Goal: Task Accomplishment & Management: Manage account settings

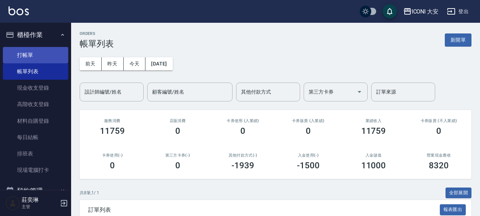
click at [38, 53] on link "打帳單" at bounding box center [35, 55] width 65 height 16
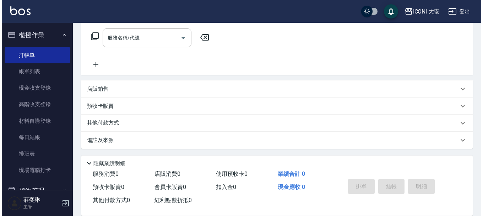
scroll to position [115, 0]
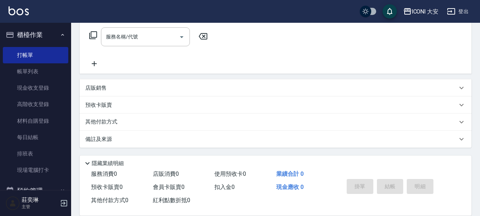
click at [92, 37] on icon at bounding box center [93, 35] width 9 height 9
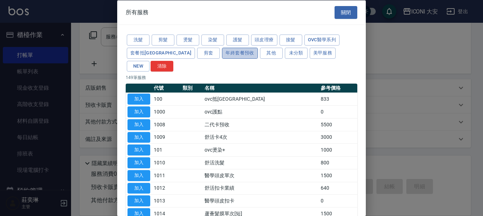
click at [222, 52] on button "年終套餐預收" at bounding box center [240, 52] width 36 height 11
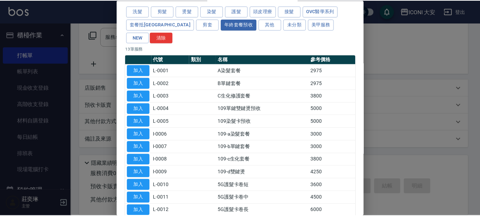
scroll to position [0, 0]
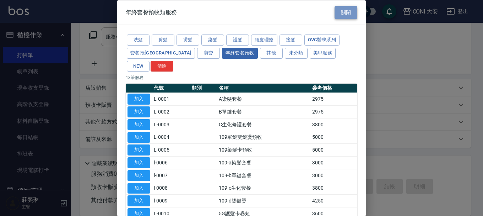
click at [346, 9] on button "關閉" at bounding box center [346, 12] width 23 height 13
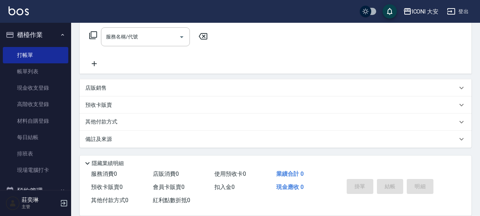
click at [108, 89] on div "店販銷售" at bounding box center [271, 87] width 372 height 7
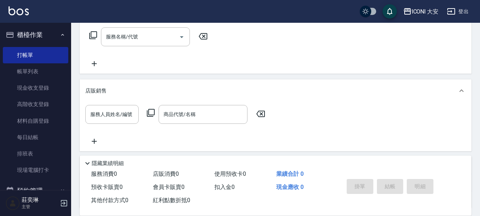
click at [148, 111] on icon at bounding box center [151, 113] width 8 height 8
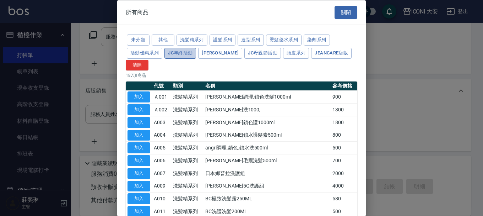
click at [187, 54] on button "JC年終活動" at bounding box center [180, 52] width 32 height 11
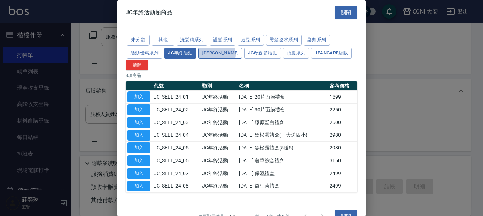
click at [217, 54] on button "[PERSON_NAME]" at bounding box center [220, 52] width 44 height 11
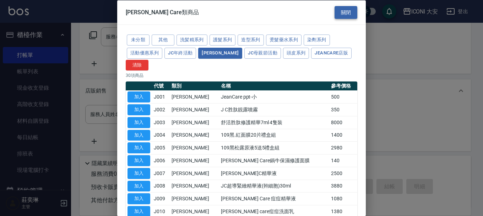
click at [345, 14] on button "關閉" at bounding box center [346, 12] width 23 height 13
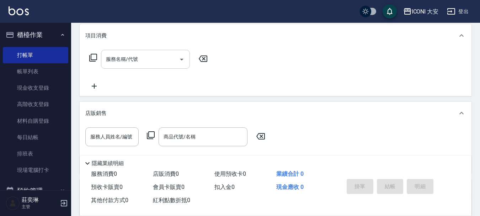
scroll to position [8, 0]
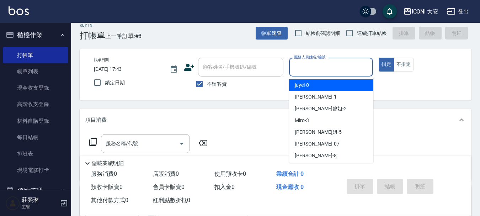
click at [304, 66] on input "服務人員姓名/編號" at bounding box center [331, 67] width 78 height 12
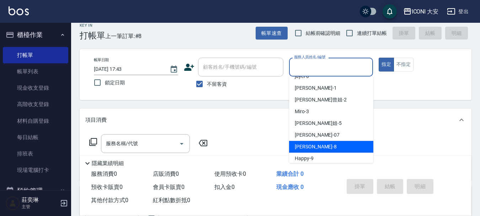
scroll to position [13, 0]
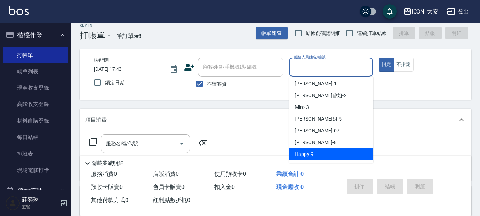
click at [304, 155] on span "Happy -9" at bounding box center [304, 153] width 19 height 7
type input "Happy-9"
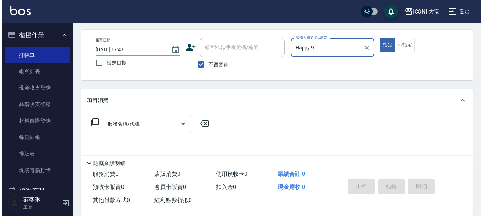
scroll to position [44, 0]
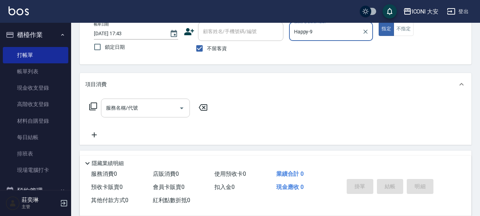
click at [155, 112] on input "服務名稱/代號" at bounding box center [140, 108] width 72 height 12
click at [95, 107] on icon at bounding box center [93, 106] width 9 height 9
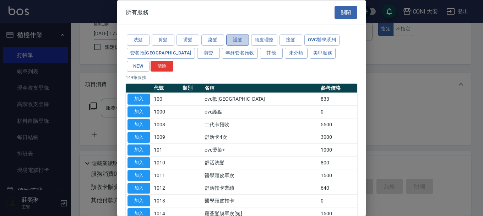
click at [235, 36] on button "護髮" at bounding box center [237, 39] width 23 height 11
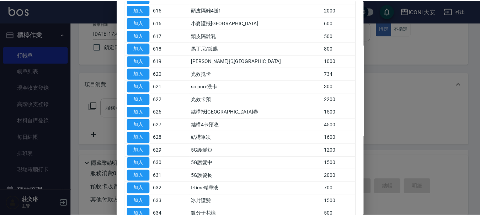
scroll to position [297, 0]
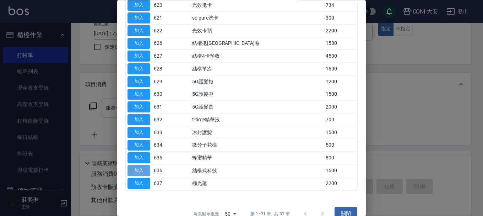
click at [136, 165] on button "加入" at bounding box center [139, 170] width 23 height 11
type input "結構式科技(636)"
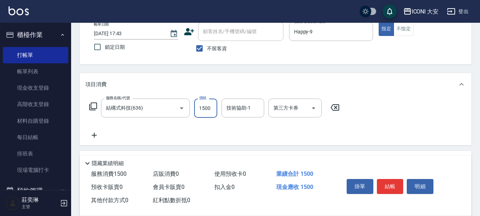
click at [209, 107] on input "1500" at bounding box center [205, 107] width 23 height 19
type input "2000"
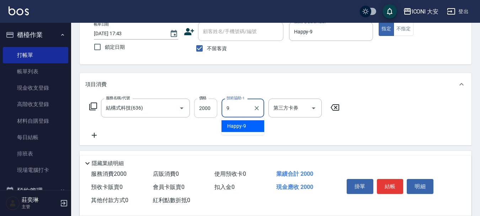
type input "Happy-9"
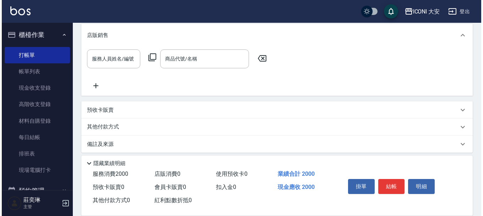
scroll to position [176, 0]
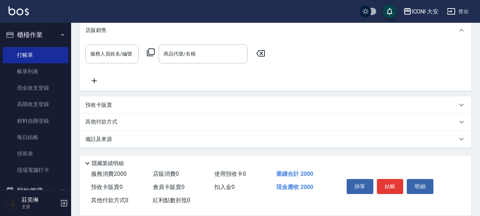
click at [152, 52] on icon at bounding box center [150, 52] width 9 height 9
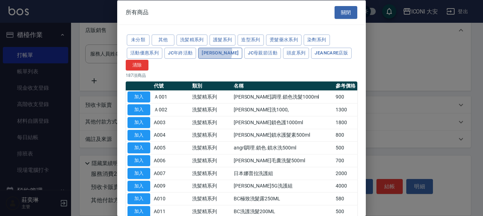
click at [212, 52] on button "Jean Care" at bounding box center [220, 52] width 44 height 11
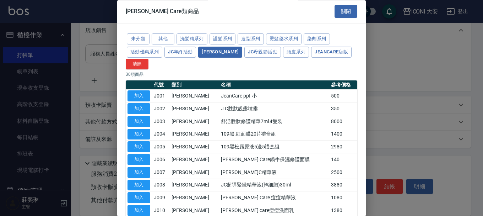
scroll to position [0, 0]
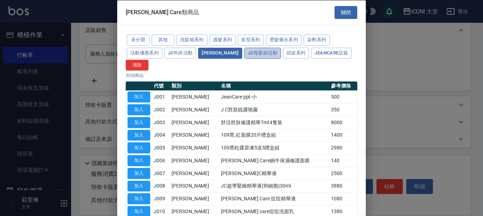
click at [244, 52] on button "JC母親節活動" at bounding box center [262, 52] width 37 height 11
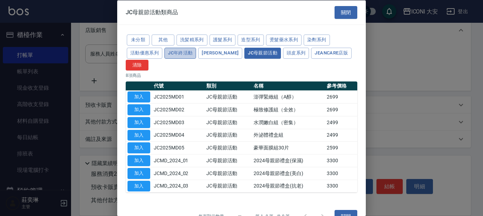
click at [184, 55] on button "JC年終活動" at bounding box center [180, 52] width 32 height 11
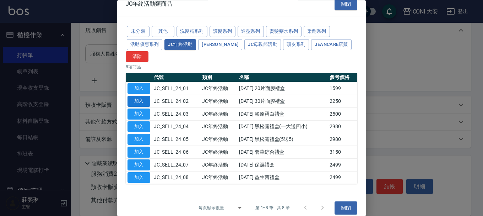
scroll to position [15, 0]
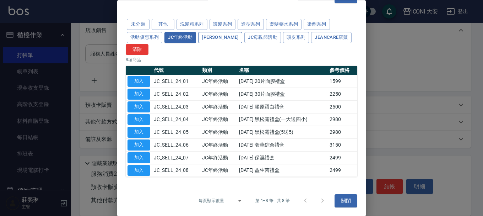
click at [224, 38] on button "Jean Care" at bounding box center [220, 37] width 44 height 11
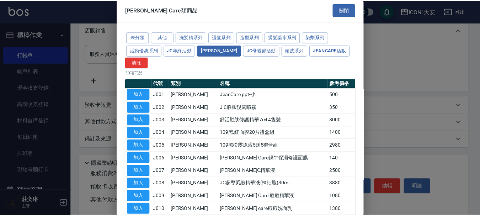
scroll to position [0, 0]
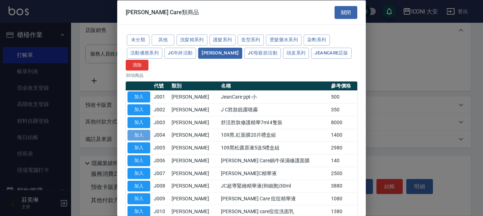
click at [142, 133] on button "加入" at bounding box center [139, 134] width 23 height 11
type input "109黑.紅面膜20片禮盒組"
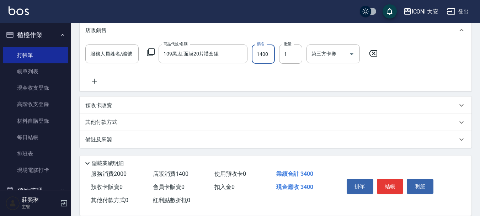
click at [268, 54] on input "1400" at bounding box center [263, 53] width 23 height 19
type input "1500"
click at [111, 120] on p "其他付款方式" at bounding box center [103, 122] width 36 height 8
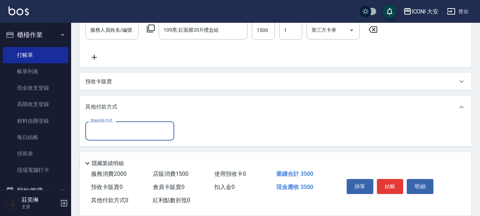
scroll to position [221, 0]
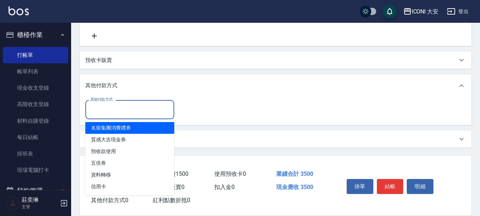
click at [136, 113] on input "其他付款方式" at bounding box center [129, 109] width 82 height 12
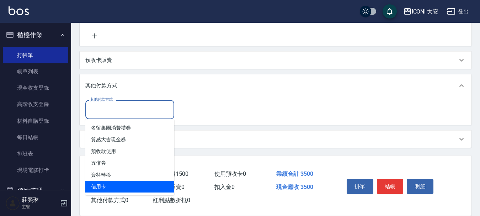
click at [115, 187] on span "信用卡" at bounding box center [129, 186] width 89 height 12
type input "信用卡"
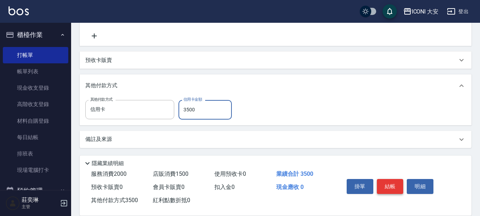
type input "3500"
click at [394, 186] on button "結帳" at bounding box center [390, 186] width 27 height 15
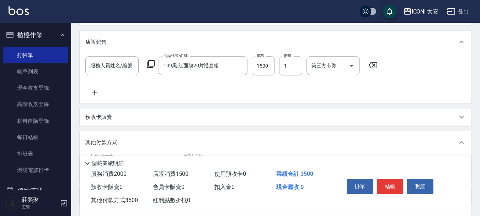
scroll to position [114, 0]
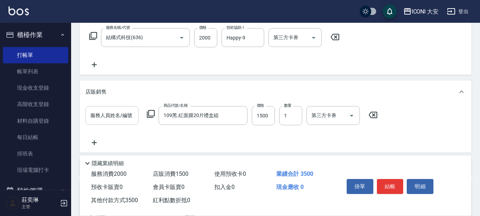
click at [120, 117] on input "服務人員姓名/編號" at bounding box center [111, 115] width 47 height 12
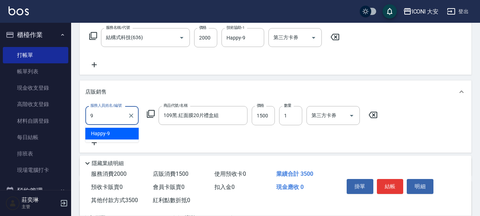
type input "Happy-9"
type input "0"
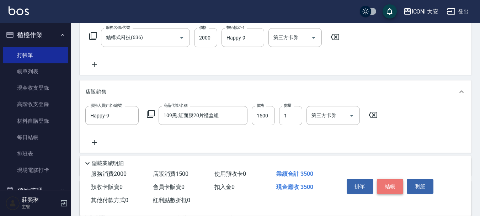
click at [385, 185] on button "結帳" at bounding box center [390, 186] width 27 height 15
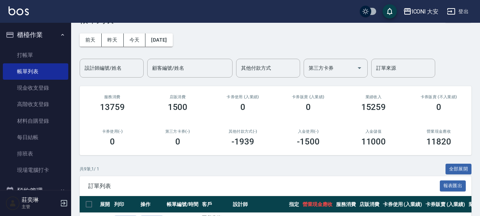
scroll to position [142, 0]
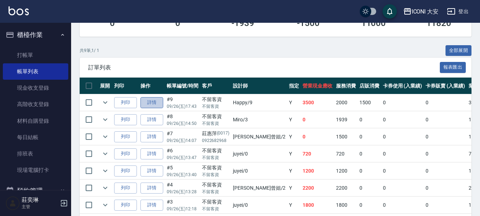
click at [156, 102] on link "詳情" at bounding box center [151, 102] width 23 height 11
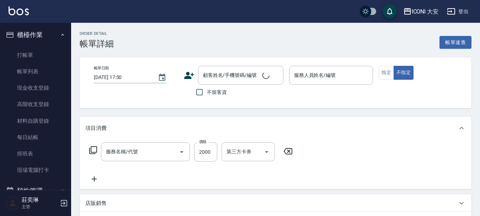
type input "2025/09/26 17:43"
checkbox input "true"
type input "Happy-9"
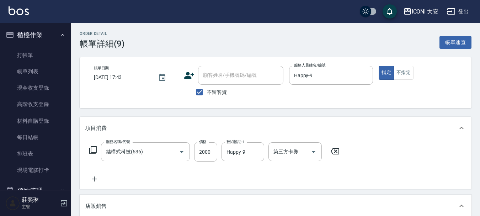
type input "結構式科技(636)"
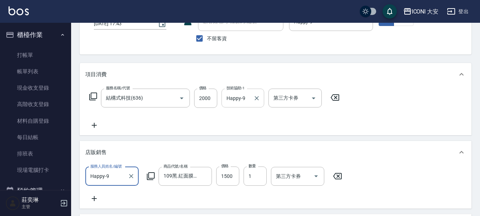
scroll to position [178, 0]
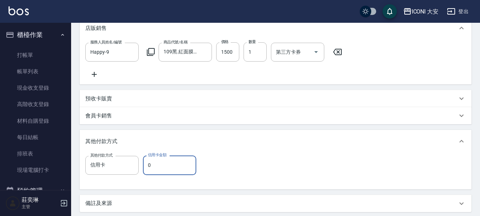
click at [172, 171] on input "0" at bounding box center [169, 164] width 53 height 19
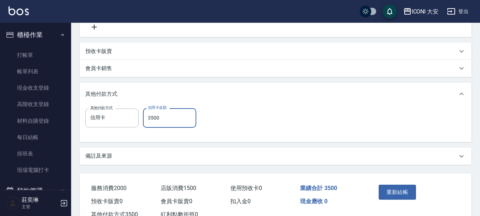
scroll to position [256, 0]
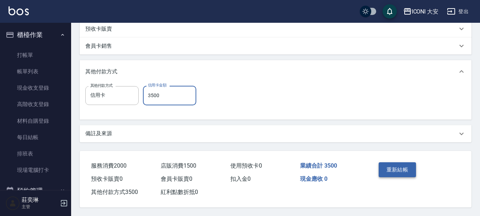
type input "3500"
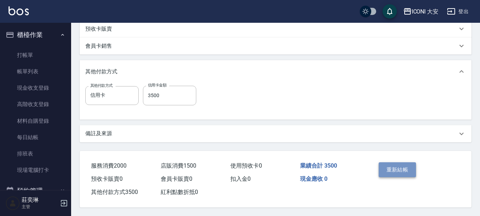
click at [400, 163] on button "重新結帳" at bounding box center [397, 169] width 38 height 15
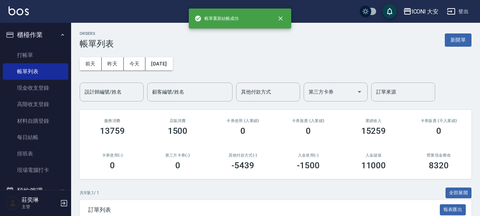
scroll to position [142, 0]
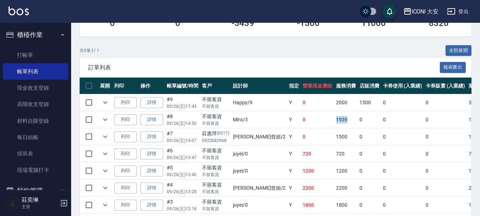
drag, startPoint x: 308, startPoint y: 121, endPoint x: 325, endPoint y: 121, distance: 17.8
click at [325, 121] on tr "列印 詳情 #8 09/26 (五) 14:50 不留客資 不留客資 Miro /3 Y 0 1939 0 0 0 1939 0 0 0 -1939 信用卡 0" at bounding box center [393, 119] width 626 height 17
click at [334, 121] on td "1939" at bounding box center [345, 119] width 23 height 17
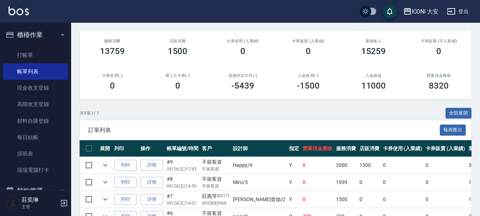
scroll to position [0, 0]
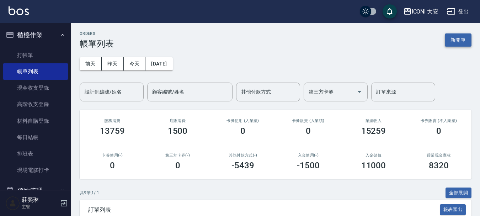
click at [453, 39] on button "新開單" at bounding box center [457, 39] width 27 height 13
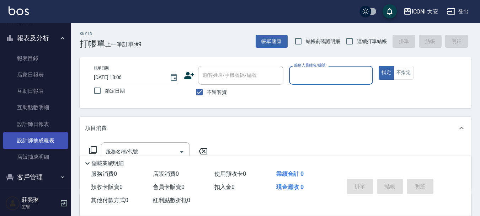
scroll to position [213, 0]
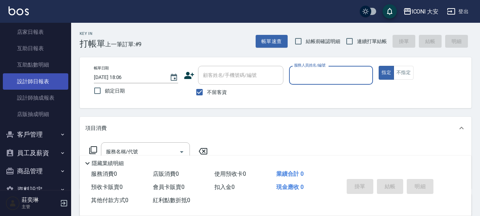
click at [30, 83] on link "設計師日報表" at bounding box center [35, 81] width 65 height 16
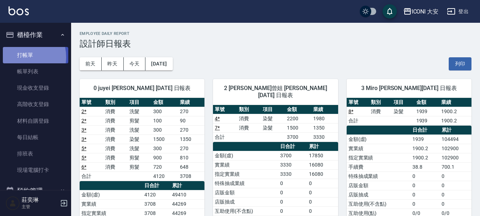
click at [18, 57] on link "打帳單" at bounding box center [35, 55] width 65 height 16
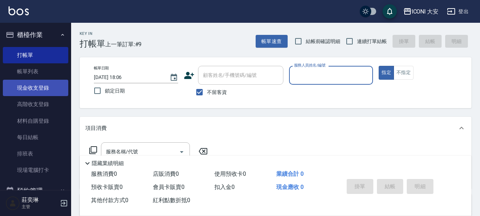
click at [38, 90] on link "現金收支登錄" at bounding box center [35, 88] width 65 height 16
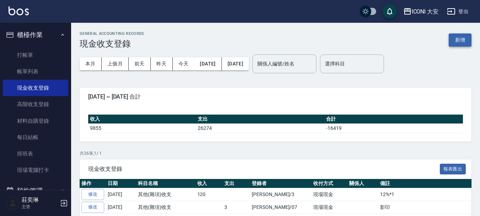
click at [464, 37] on button "新增" at bounding box center [459, 39] width 23 height 13
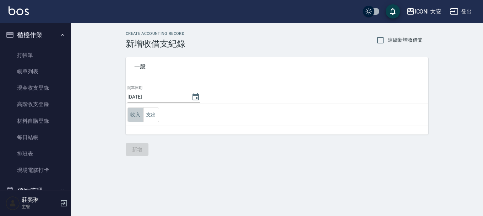
click at [133, 112] on button "收入" at bounding box center [136, 114] width 16 height 15
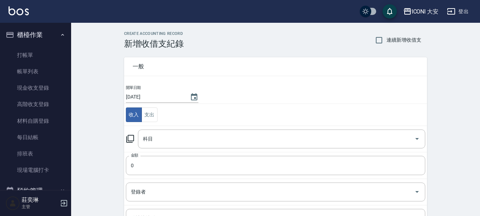
click at [132, 140] on icon at bounding box center [130, 138] width 9 height 9
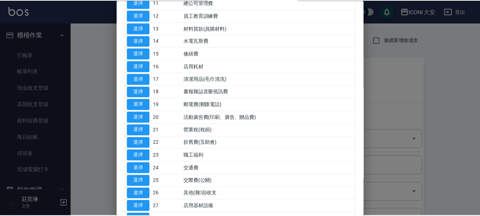
scroll to position [142, 0]
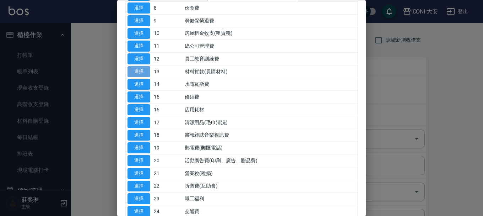
click at [141, 71] on button "選擇" at bounding box center [139, 71] width 23 height 11
type input "13 材料貨款(員購材料)"
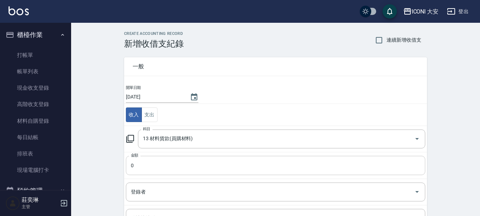
click at [140, 163] on input "0" at bounding box center [275, 165] width 299 height 19
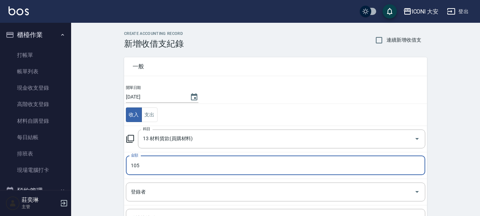
type input "105"
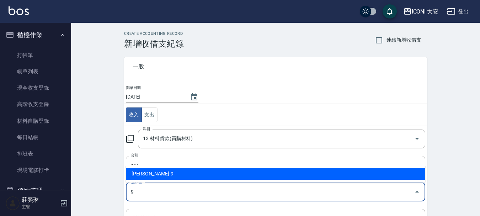
type input "陳姿琪-9"
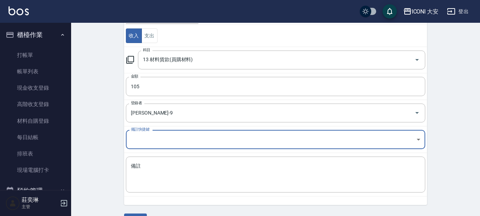
scroll to position [98, 0]
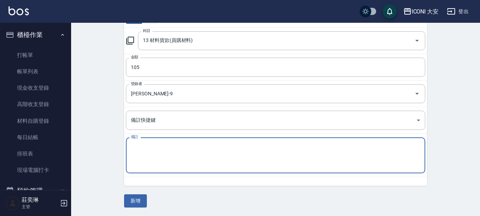
click at [152, 156] on textarea "備註" at bounding box center [275, 155] width 289 height 24
type textarea "66-63"
click at [142, 202] on button "新增" at bounding box center [135, 200] width 23 height 13
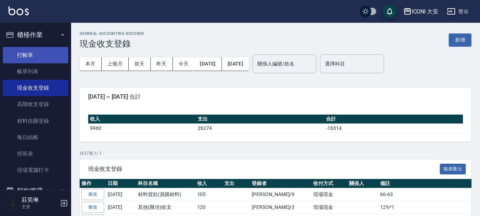
click at [33, 59] on link "打帳單" at bounding box center [35, 55] width 65 height 16
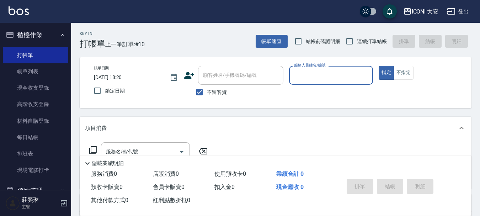
click at [335, 76] on input "服務人員姓名/編號" at bounding box center [331, 75] width 78 height 12
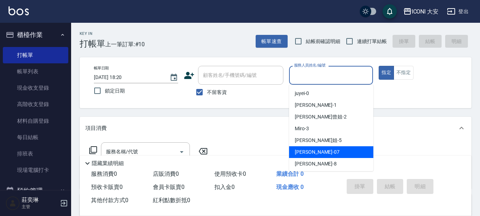
scroll to position [13, 0]
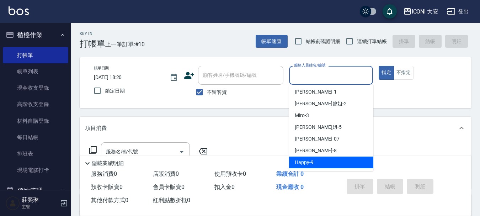
click at [308, 162] on span "Happy -9" at bounding box center [304, 161] width 19 height 7
type input "Happy-9"
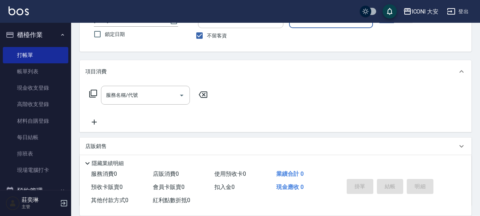
scroll to position [71, 0]
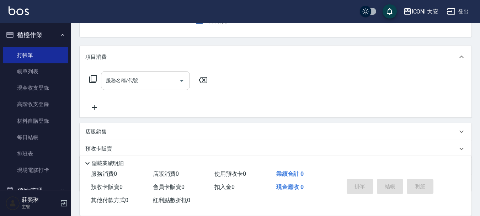
click at [160, 83] on input "服務名稱/代號" at bounding box center [140, 80] width 72 height 12
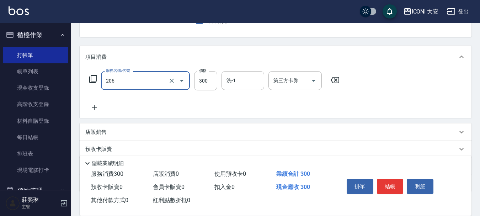
type input "洗髮(206)"
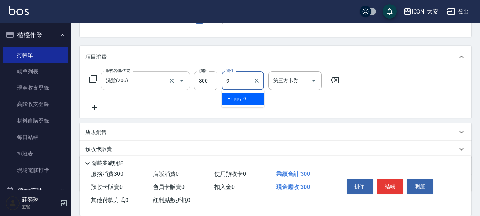
type input "Happy-9"
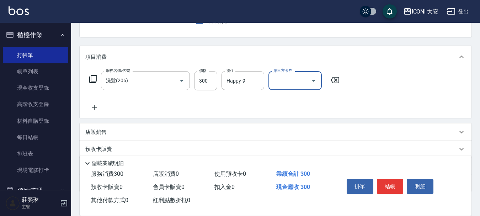
scroll to position [107, 0]
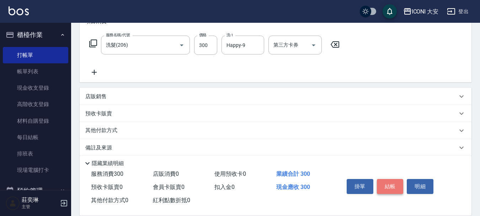
click at [392, 183] on button "結帳" at bounding box center [390, 186] width 27 height 15
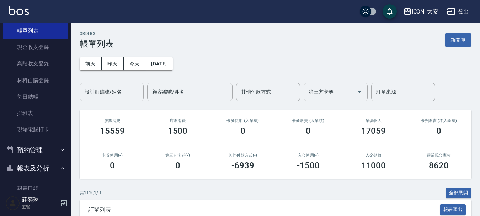
scroll to position [142, 0]
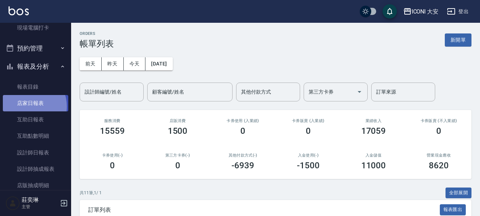
click at [27, 106] on link "店家日報表" at bounding box center [35, 103] width 65 height 16
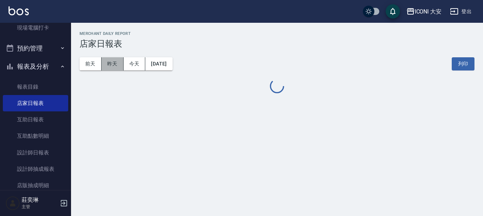
click at [109, 62] on button "昨天" at bounding box center [113, 63] width 22 height 13
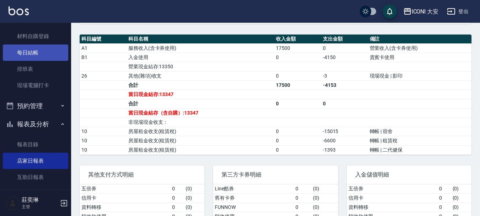
scroll to position [71, 0]
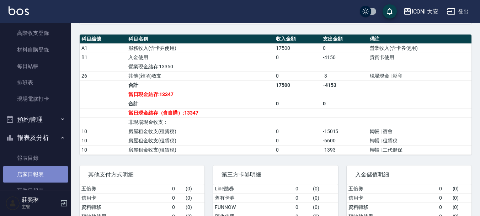
click at [45, 171] on link "店家日報表" at bounding box center [35, 174] width 65 height 16
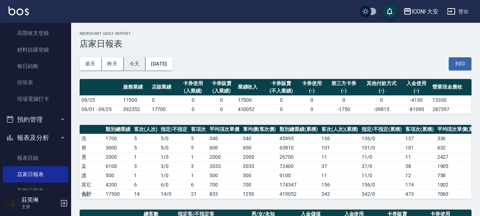
click at [139, 65] on button "今天" at bounding box center [135, 63] width 22 height 13
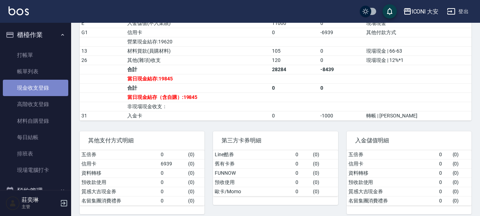
click at [46, 85] on link "現金收支登錄" at bounding box center [35, 88] width 65 height 16
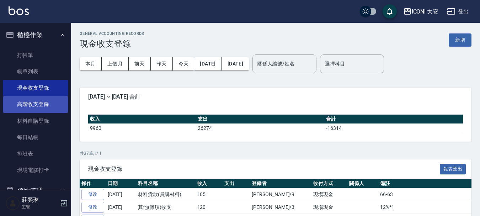
click at [29, 102] on link "高階收支登錄" at bounding box center [35, 104] width 65 height 16
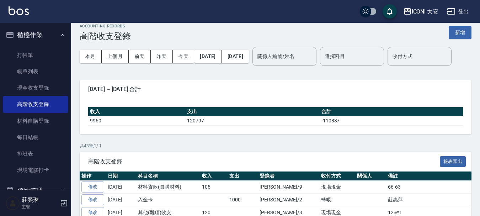
scroll to position [142, 0]
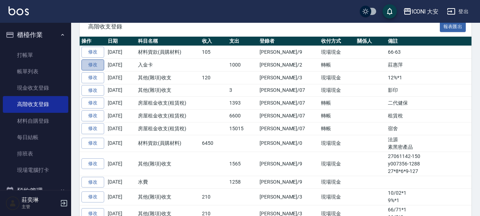
click at [101, 70] on link "修改" at bounding box center [92, 64] width 23 height 11
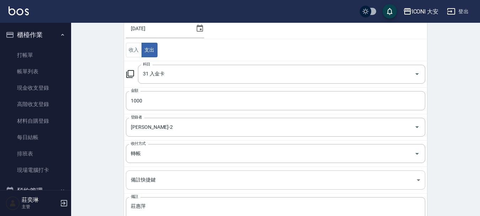
scroll to position [132, 0]
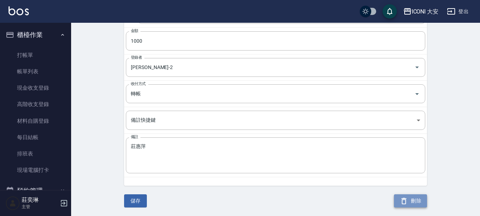
click at [419, 200] on button "刪除" at bounding box center [410, 200] width 33 height 13
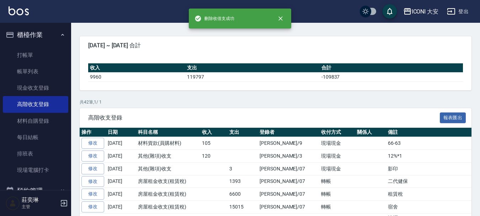
scroll to position [142, 0]
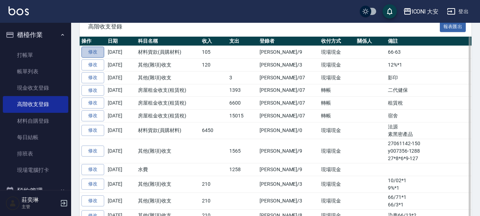
click at [91, 58] on link "修改" at bounding box center [92, 52] width 23 height 11
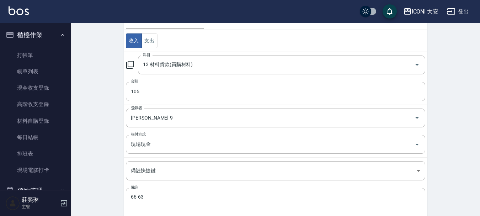
scroll to position [132, 0]
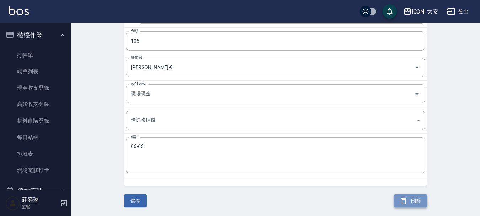
click at [412, 196] on button "刪除" at bounding box center [410, 200] width 33 height 13
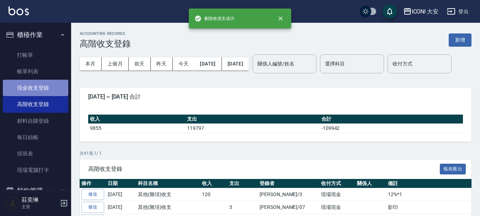
click at [49, 88] on link "現金收支登錄" at bounding box center [35, 88] width 65 height 16
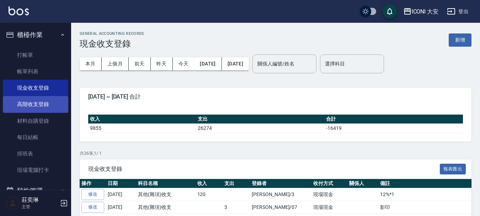
click at [39, 105] on link "高階收支登錄" at bounding box center [35, 104] width 65 height 16
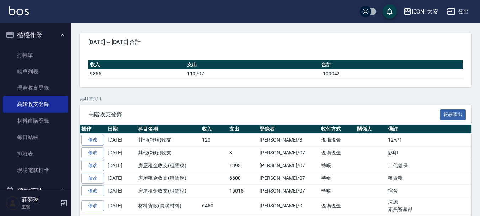
scroll to position [142, 0]
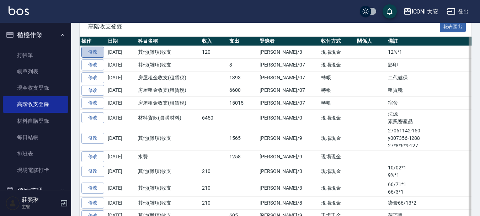
click at [98, 58] on link "修改" at bounding box center [92, 52] width 23 height 11
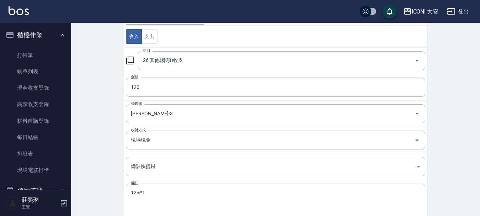
scroll to position [132, 0]
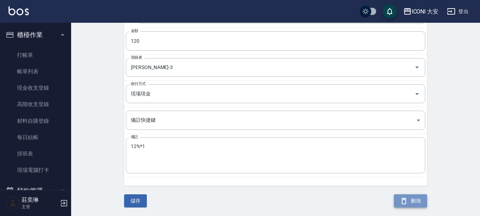
click at [417, 199] on button "刪除" at bounding box center [410, 200] width 33 height 13
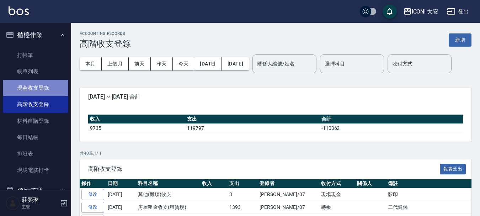
click at [38, 85] on link "現金收支登錄" at bounding box center [35, 88] width 65 height 16
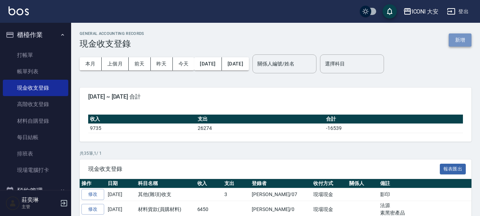
click at [461, 37] on button "新增" at bounding box center [459, 39] width 23 height 13
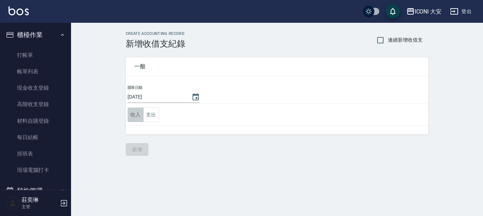
click at [135, 116] on button "收入" at bounding box center [136, 114] width 16 height 15
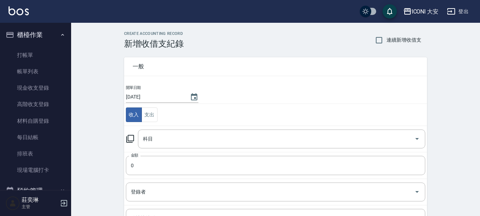
click at [129, 136] on icon at bounding box center [130, 138] width 9 height 9
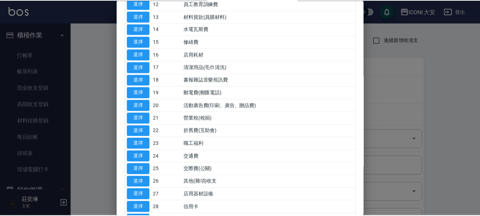
scroll to position [126, 0]
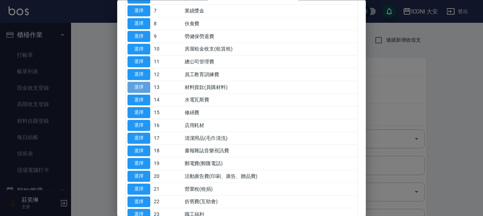
click at [136, 88] on button "選擇" at bounding box center [139, 87] width 23 height 11
type input "13 材料貨款(員購材料)"
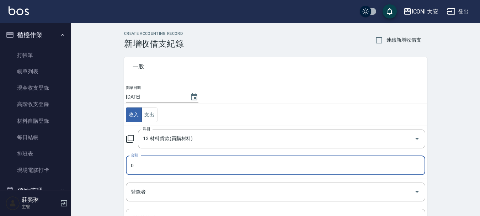
drag, startPoint x: 145, startPoint y: 158, endPoint x: 145, endPoint y: 162, distance: 4.3
click at [145, 158] on input "0" at bounding box center [275, 165] width 299 height 19
type input "105"
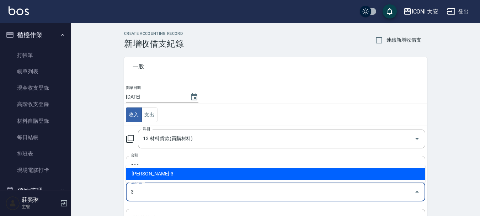
type input "郭明旗-3"
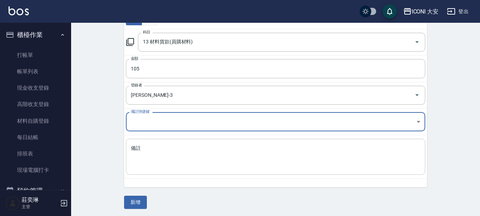
scroll to position [98, 0]
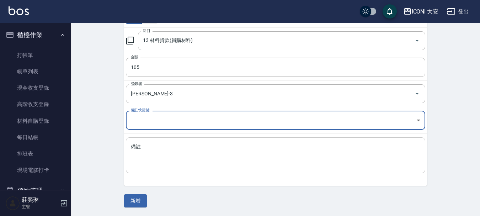
click at [145, 161] on textarea "備註" at bounding box center [275, 155] width 289 height 24
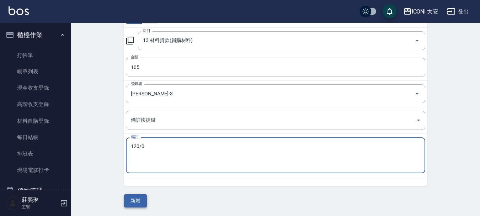
type textarea "120/0"
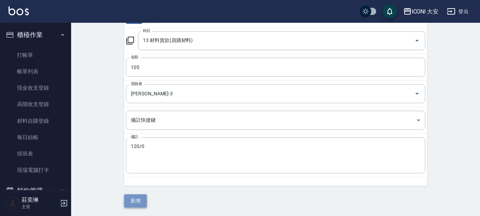
click at [137, 203] on button "新增" at bounding box center [135, 200] width 23 height 13
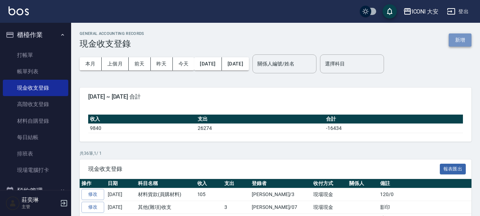
click at [463, 40] on button "新增" at bounding box center [459, 39] width 23 height 13
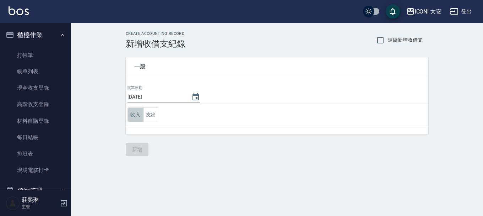
click at [129, 114] on button "收入" at bounding box center [136, 114] width 16 height 15
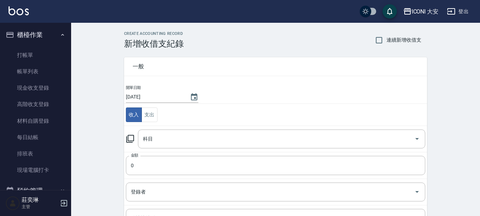
click at [131, 134] on icon at bounding box center [130, 138] width 9 height 9
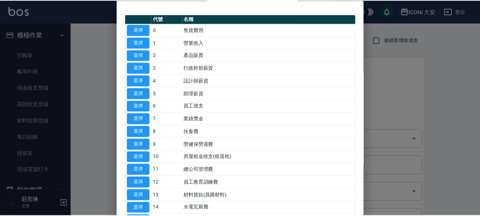
scroll to position [36, 0]
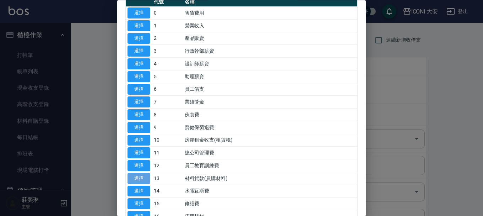
click at [144, 177] on button "選擇" at bounding box center [139, 178] width 23 height 11
type input "13 材料貨款(員購材料)"
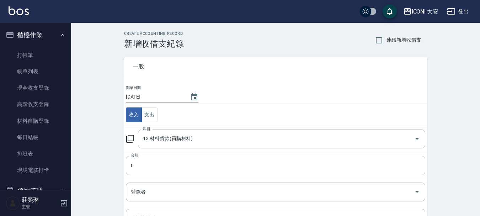
click at [157, 167] on input "0" at bounding box center [275, 165] width 299 height 19
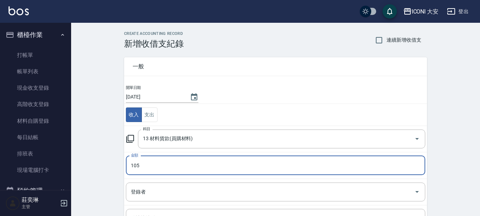
type input "105"
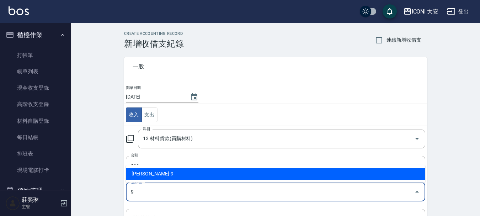
type input "陳姿琪-9"
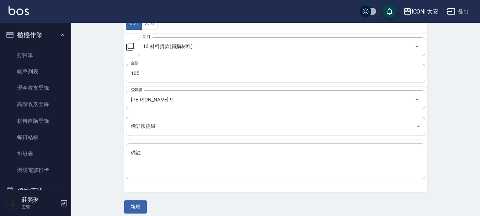
scroll to position [98, 0]
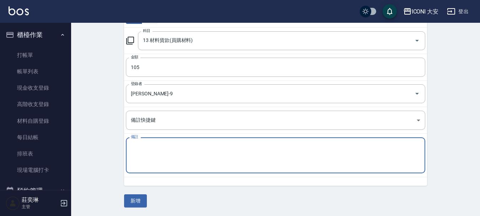
click at [159, 160] on textarea "備註" at bounding box center [275, 155] width 289 height 24
type textarea "66-65"
click at [140, 199] on button "新增" at bounding box center [135, 200] width 23 height 13
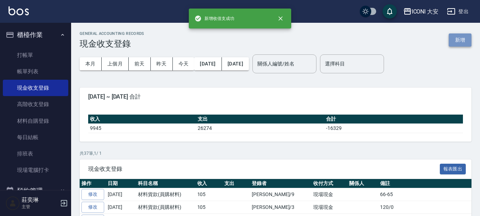
click at [459, 37] on button "新增" at bounding box center [459, 39] width 23 height 13
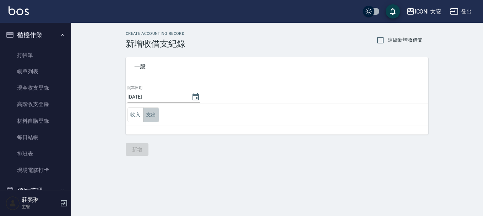
click at [149, 116] on button "支出" at bounding box center [151, 114] width 16 height 15
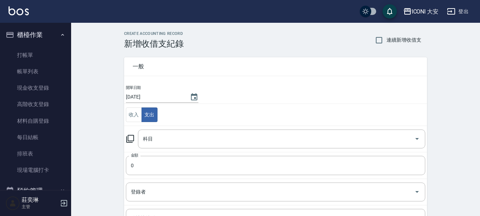
click at [129, 138] on icon at bounding box center [130, 138] width 9 height 9
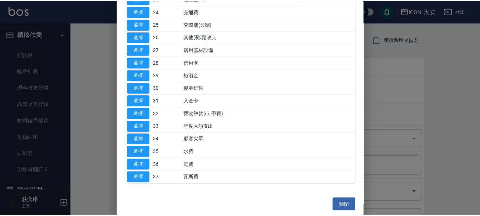
scroll to position [342, 0]
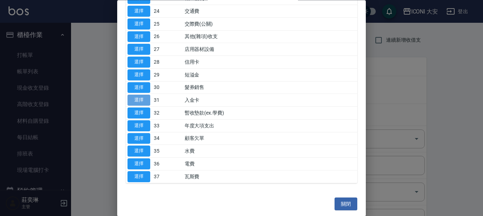
click at [140, 100] on button "選擇" at bounding box center [139, 100] width 23 height 11
type input "31 入金卡"
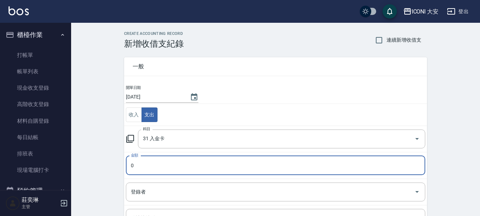
click at [153, 163] on input "0" at bounding box center [275, 165] width 299 height 19
type input "1000"
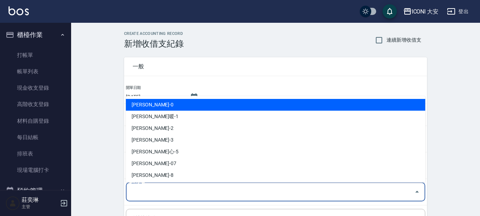
click at [155, 193] on input "登錄者" at bounding box center [270, 191] width 282 height 12
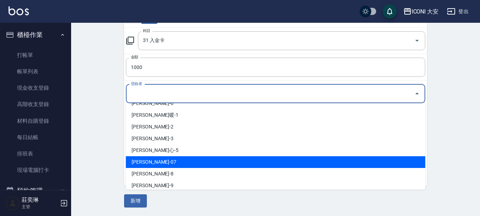
scroll to position [13, 0]
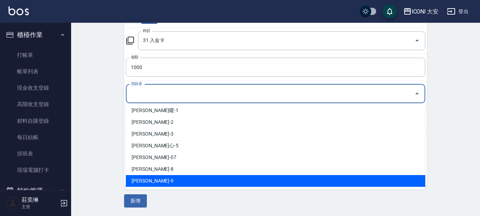
click at [153, 182] on li "陳姿琪-9" at bounding box center [275, 181] width 299 height 12
type input "陳姿琪-9"
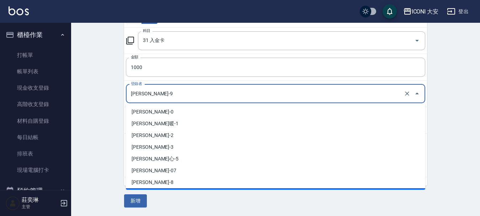
click at [152, 90] on input "陳姿琪-9" at bounding box center [265, 93] width 273 height 12
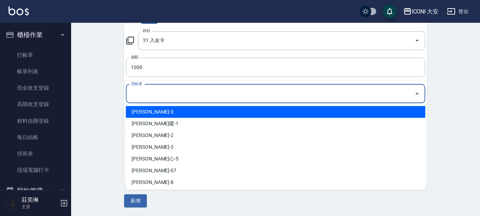
click at [147, 92] on input "登錄者" at bounding box center [270, 93] width 282 height 12
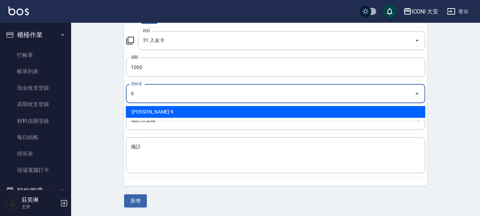
type input "陳姿琪-9"
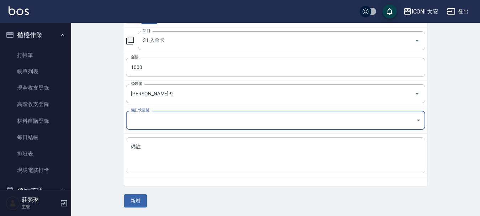
click at [149, 162] on textarea "備註" at bounding box center [275, 155] width 289 height 24
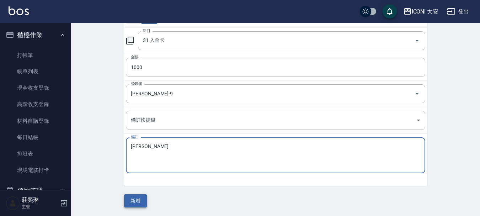
type textarea "莊慧萍"
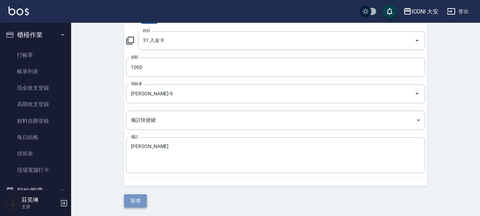
click at [131, 200] on button "新增" at bounding box center [135, 200] width 23 height 13
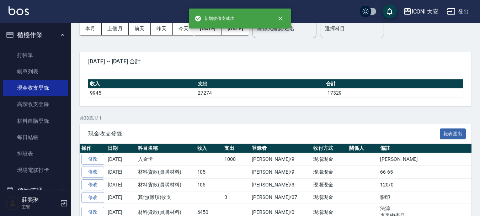
scroll to position [36, 0]
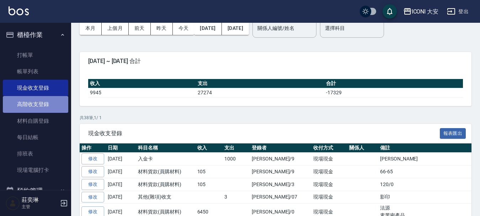
click at [48, 101] on link "高階收支登錄" at bounding box center [35, 104] width 65 height 16
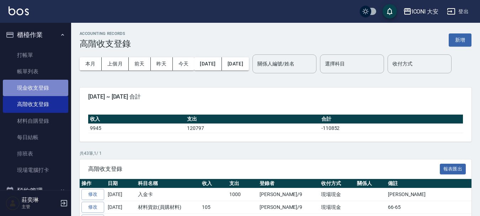
click at [44, 86] on link "現金收支登錄" at bounding box center [35, 88] width 65 height 16
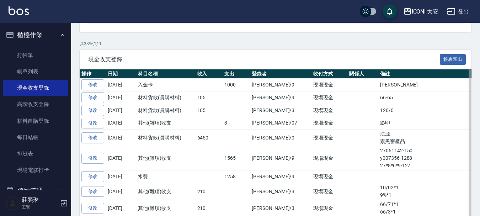
scroll to position [107, 0]
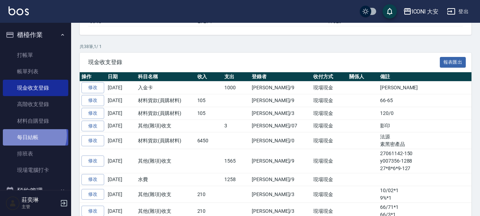
click at [33, 135] on link "每日結帳" at bounding box center [35, 137] width 65 height 16
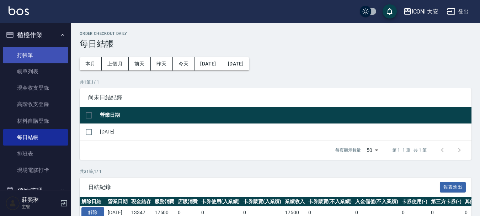
click at [40, 56] on link "打帳單" at bounding box center [35, 55] width 65 height 16
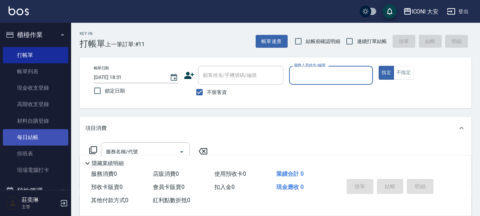
scroll to position [142, 0]
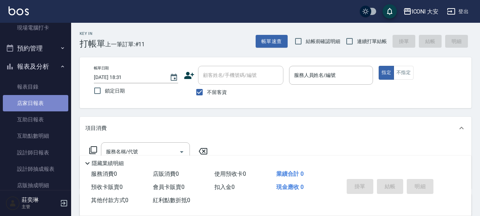
drag, startPoint x: 38, startPoint y: 104, endPoint x: 41, endPoint y: 104, distance: 3.6
click at [38, 104] on link "店家日報表" at bounding box center [35, 103] width 65 height 16
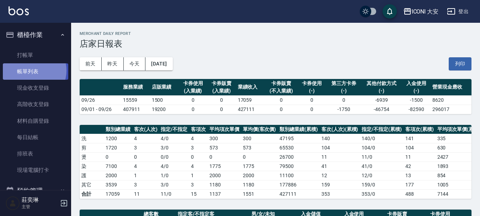
click at [32, 70] on link "帳單列表" at bounding box center [35, 71] width 65 height 16
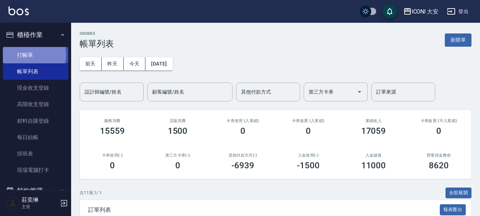
click at [27, 54] on link "打帳單" at bounding box center [35, 55] width 65 height 16
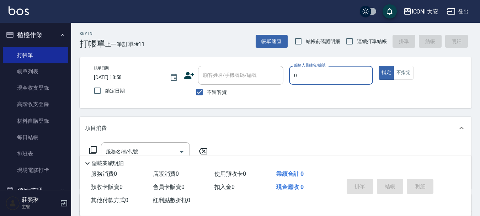
type input "juyei-0"
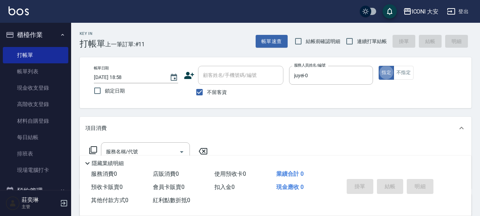
type button "true"
click at [387, 70] on button "指定" at bounding box center [385, 73] width 15 height 14
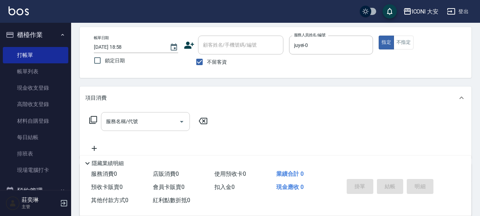
scroll to position [71, 0]
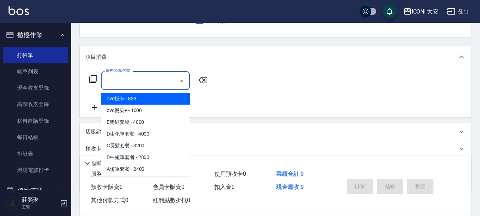
click at [145, 76] on input "服務名稱/代號" at bounding box center [140, 80] width 72 height 12
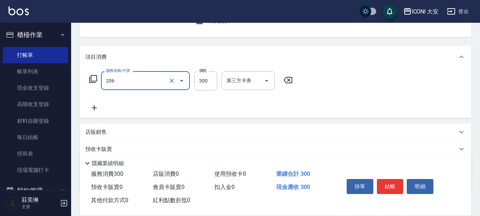
type input "洗髮(206)"
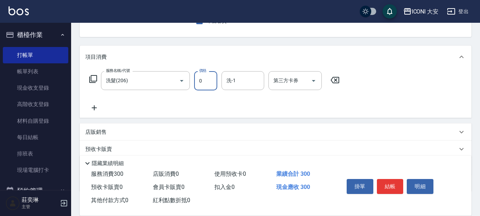
type input "0"
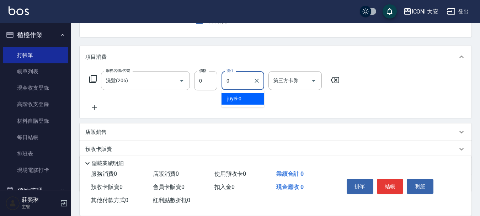
type input "juyei-0"
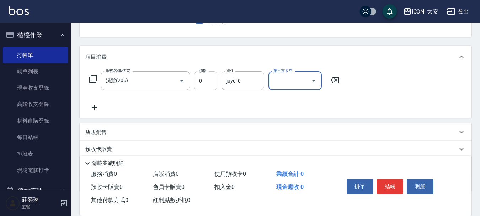
click at [208, 80] on input "0" at bounding box center [205, 80] width 23 height 19
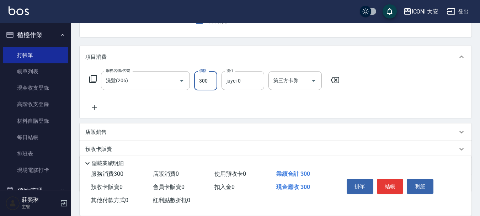
type input "300"
click at [96, 107] on icon at bounding box center [94, 107] width 18 height 9
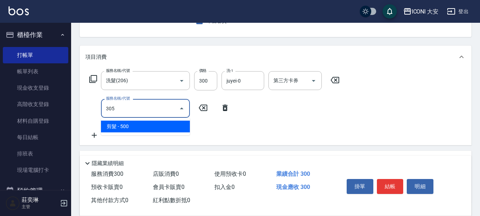
type input "剪髮(305)"
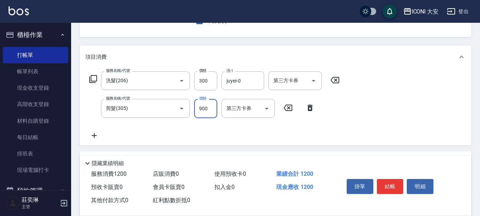
type input "900"
click at [92, 134] on icon at bounding box center [94, 135] width 18 height 9
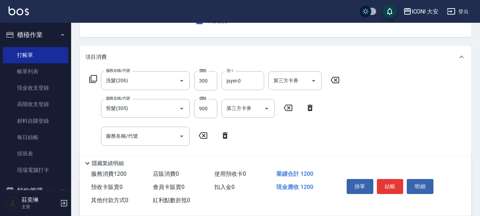
click at [93, 80] on icon at bounding box center [93, 79] width 9 height 9
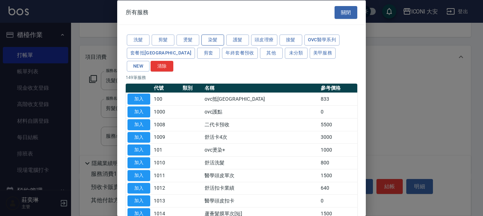
click at [208, 37] on button "染髮" at bounding box center [212, 39] width 23 height 11
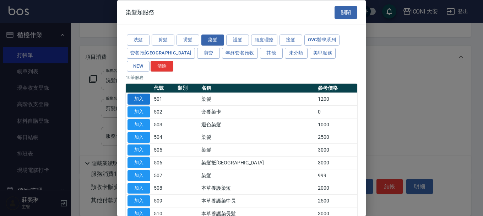
click at [141, 93] on button "加入" at bounding box center [139, 98] width 23 height 11
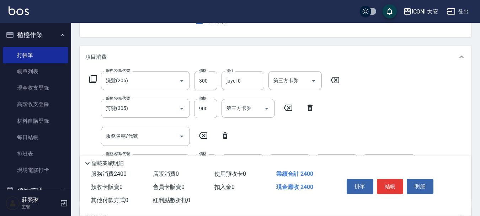
click at [223, 135] on icon at bounding box center [224, 135] width 5 height 6
type input "染髮(501)"
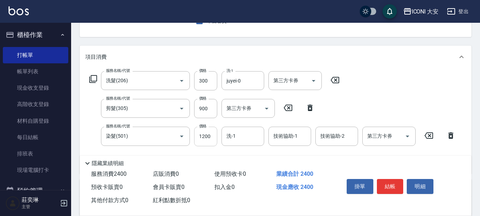
click at [210, 133] on input "1200" at bounding box center [205, 135] width 23 height 19
type input "2500"
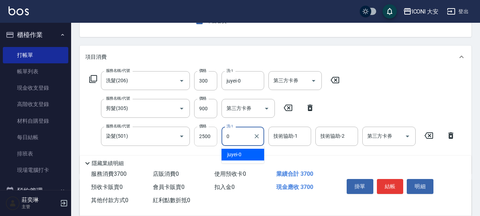
type input "juyei-0"
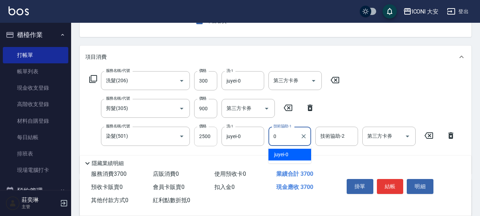
type input "juyei-0"
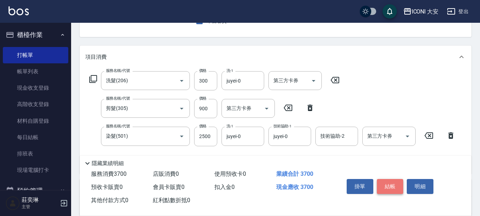
click at [391, 180] on button "結帳" at bounding box center [390, 186] width 27 height 15
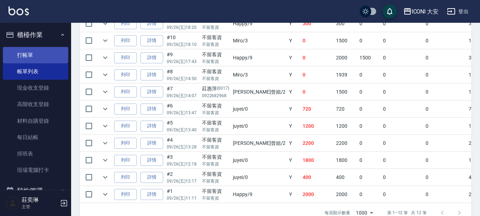
scroll to position [223, 0]
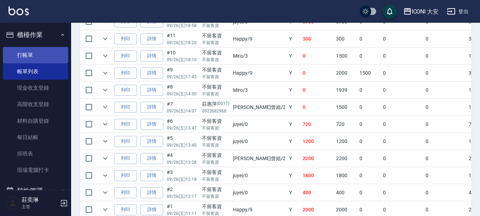
click at [29, 54] on link "打帳單" at bounding box center [35, 55] width 65 height 16
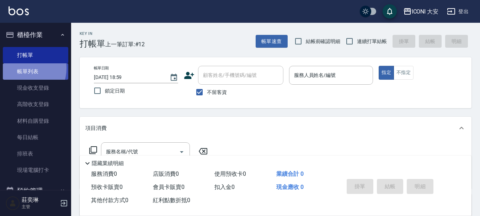
click at [22, 68] on link "帳單列表" at bounding box center [35, 71] width 65 height 16
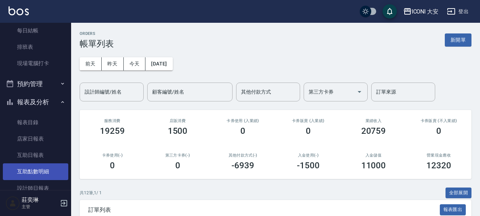
scroll to position [178, 0]
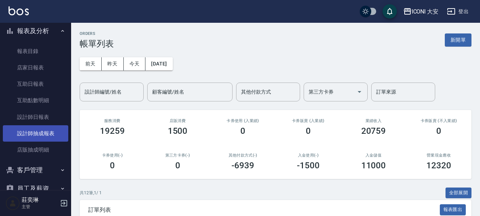
click at [33, 134] on link "設計師抽成報表" at bounding box center [35, 133] width 65 height 16
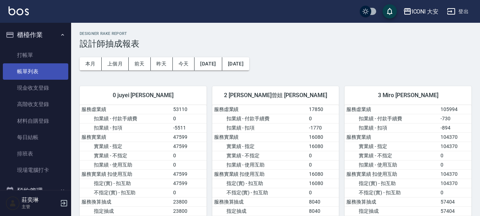
click at [31, 69] on link "帳單列表" at bounding box center [35, 71] width 65 height 16
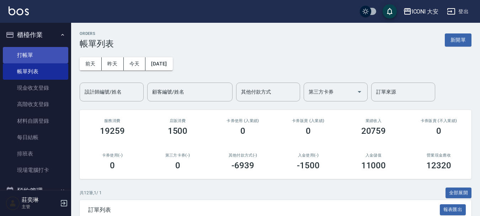
click at [24, 49] on link "打帳單" at bounding box center [35, 55] width 65 height 16
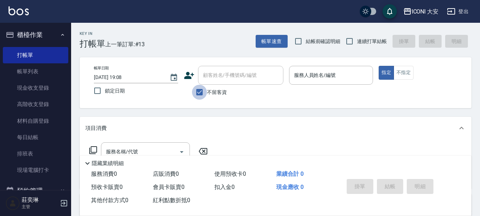
click at [202, 93] on input "不留客資" at bounding box center [199, 92] width 15 height 15
checkbox input "false"
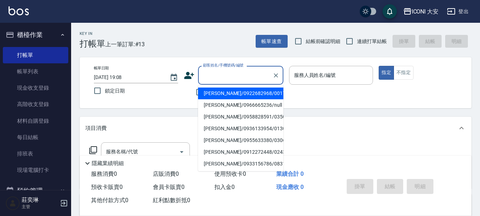
click at [218, 72] on input "顧客姓名/手機號碼/編號" at bounding box center [235, 75] width 68 height 12
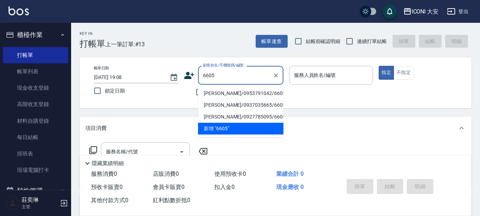
click at [233, 92] on li "游佳鈴/0953791042/660520" at bounding box center [240, 93] width 85 height 12
type input "游佳鈴/0953791042/660520"
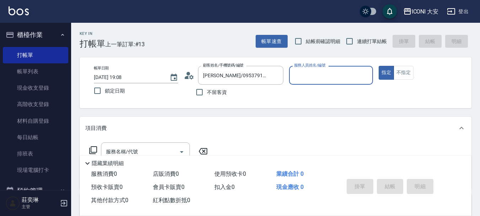
type input "Happy-9"
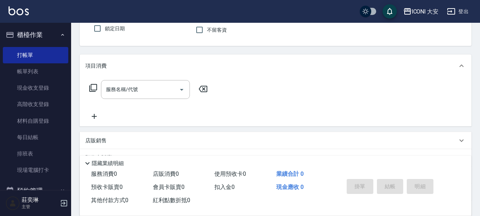
scroll to position [71, 0]
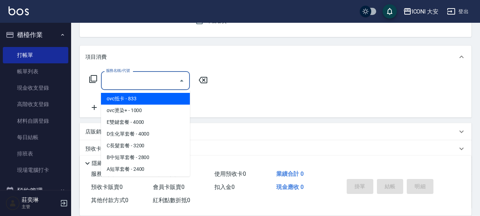
click at [148, 80] on input "服務名稱/代號" at bounding box center [140, 80] width 72 height 12
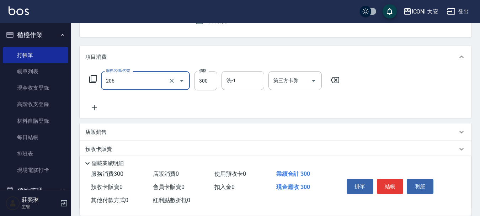
type input "洗髮(206)"
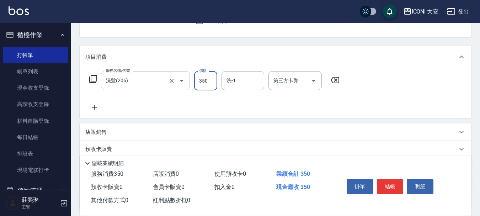
type input "350"
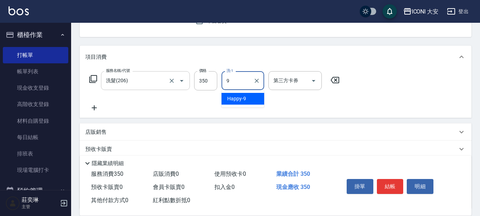
type input "Happy-9"
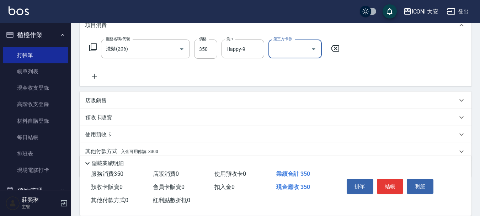
scroll to position [132, 0]
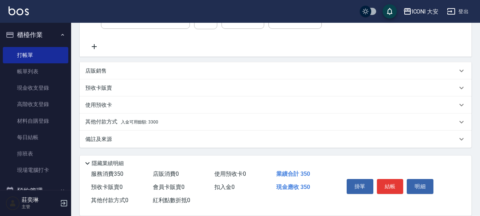
click at [147, 117] on div "其他付款方式 入金可用餘額: 3300" at bounding box center [276, 121] width 392 height 17
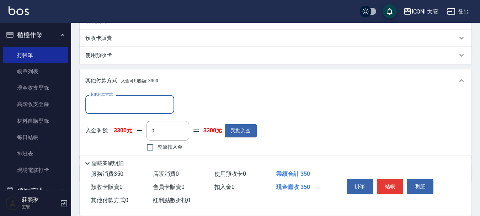
scroll to position [216, 0]
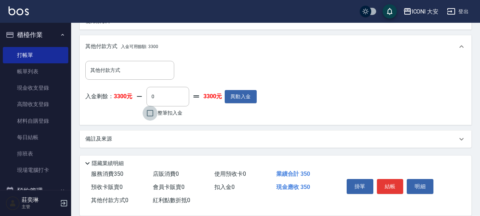
click at [147, 117] on input "整筆扣入金" at bounding box center [149, 113] width 15 height 15
checkbox input "true"
type input "350"
click at [385, 182] on button "結帳" at bounding box center [390, 186] width 27 height 15
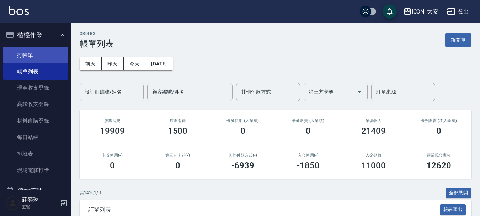
click at [31, 54] on link "打帳單" at bounding box center [35, 55] width 65 height 16
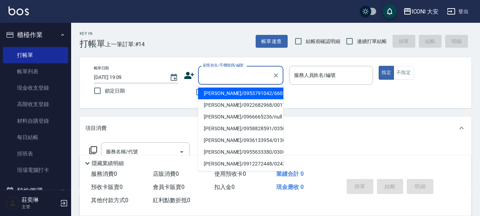
click at [243, 80] on input "顧客姓名/手機號碼/編號" at bounding box center [235, 75] width 68 height 12
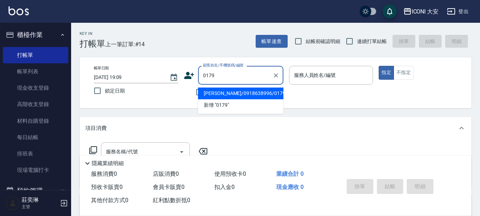
type input "高雷娜/0918638996/0179"
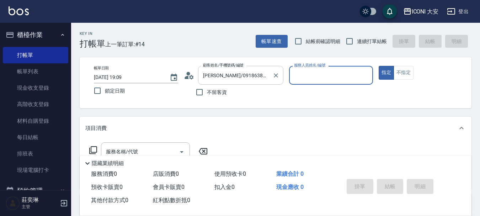
type input "Happy-9"
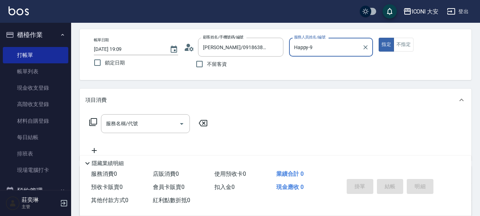
scroll to position [71, 0]
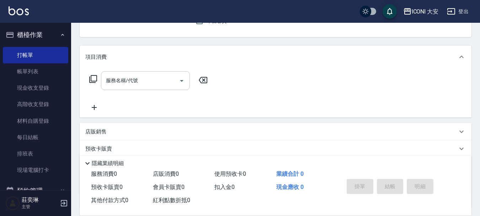
click at [160, 80] on input "服務名稱/代號" at bounding box center [140, 80] width 72 height 12
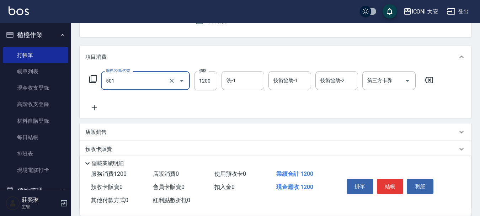
type input "染髮(501)"
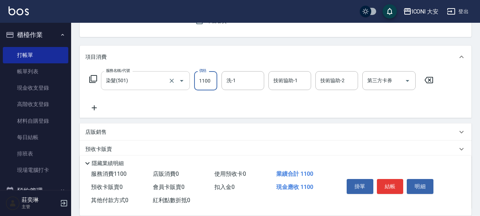
type input "1100"
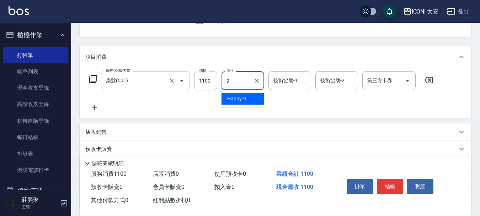
type input "Happy-9"
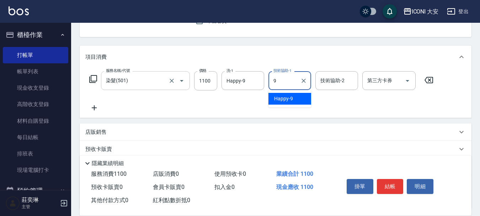
type input "Happy-9"
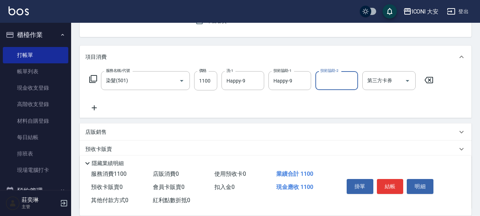
scroll to position [132, 0]
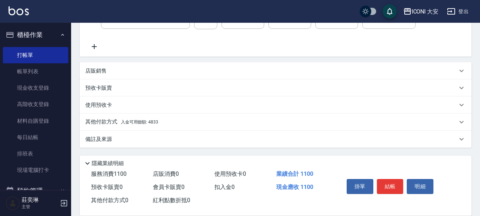
click at [143, 125] on p "其他付款方式 入金可用餘額: 4833" at bounding box center [121, 122] width 73 height 8
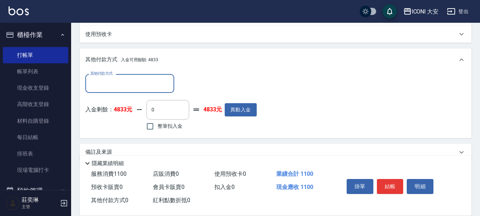
scroll to position [216, 0]
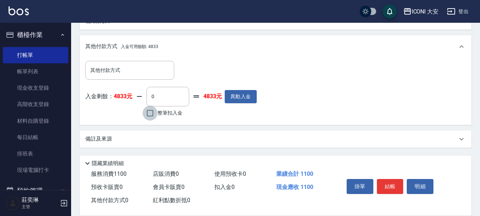
click at [149, 115] on input "整筆扣入金" at bounding box center [149, 113] width 15 height 15
checkbox input "true"
type input "1100"
click at [392, 188] on button "結帳" at bounding box center [390, 186] width 27 height 15
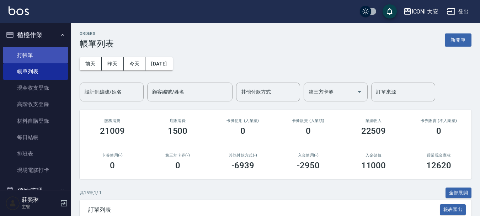
click at [29, 50] on link "打帳單" at bounding box center [35, 55] width 65 height 16
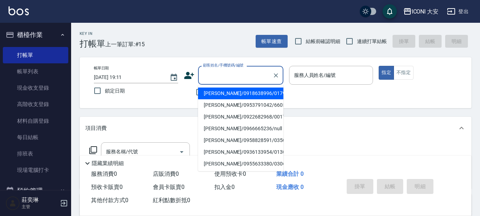
click at [219, 81] on input "顧客姓名/手機號碼/編號" at bounding box center [235, 75] width 68 height 12
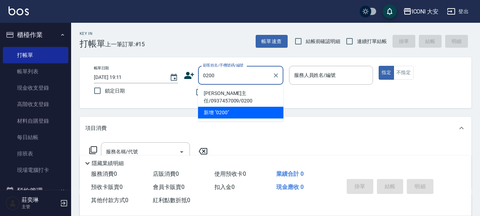
click at [218, 95] on li "邵主任/0937457009/0200" at bounding box center [240, 96] width 85 height 19
type input "邵主任/0937457009/0200"
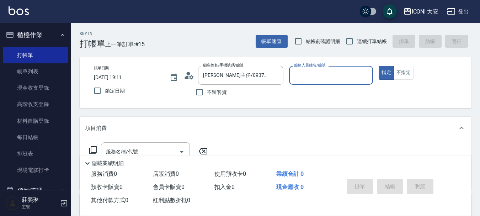
type input "Happy-9"
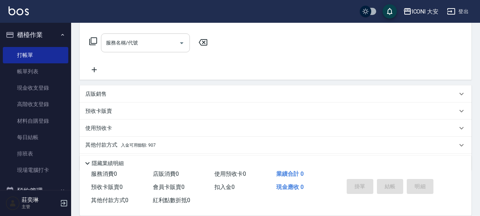
scroll to position [96, 0]
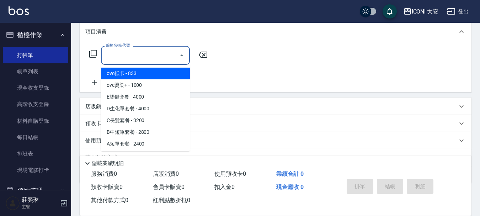
click at [139, 52] on input "服務名稱/代號" at bounding box center [140, 55] width 72 height 12
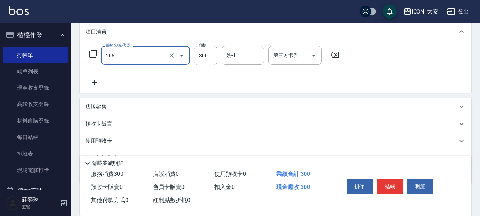
type input "洗髮(206)"
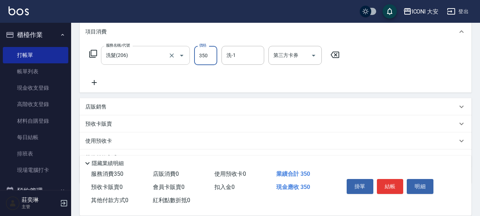
type input "350"
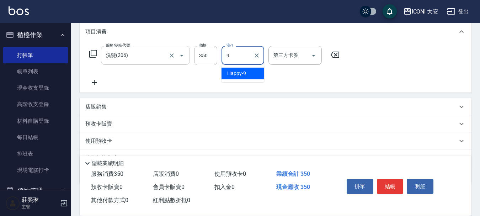
type input "Happy-9"
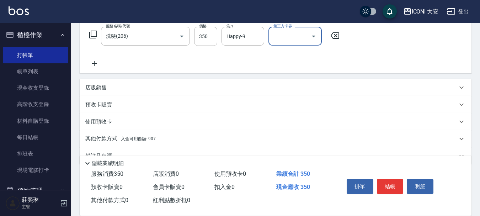
scroll to position [132, 0]
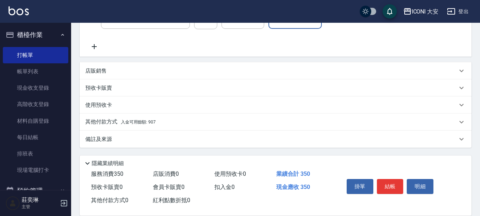
click at [127, 121] on span "入金可用餘額: 907" at bounding box center [138, 121] width 35 height 5
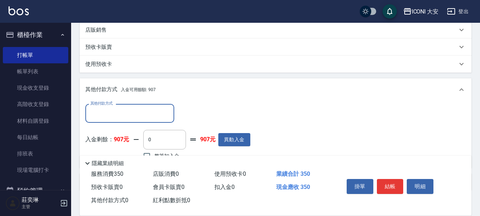
scroll to position [203, 0]
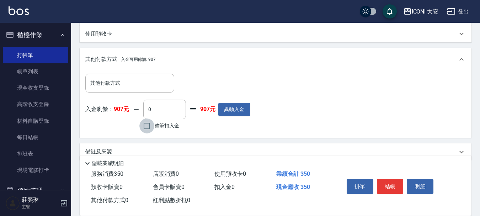
click at [149, 128] on input "整筆扣入金" at bounding box center [146, 125] width 15 height 15
checkbox input "true"
type input "350"
click at [390, 182] on button "結帳" at bounding box center [390, 186] width 27 height 15
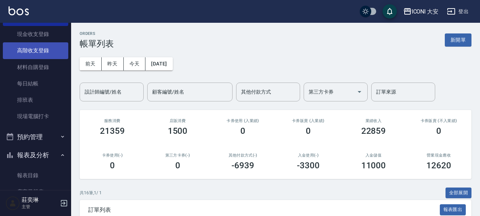
scroll to position [36, 0]
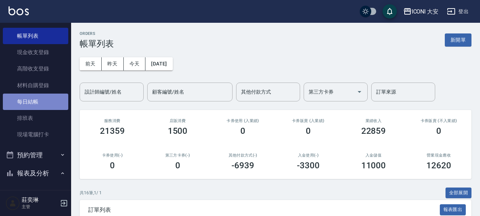
click at [42, 100] on link "每日結帳" at bounding box center [35, 101] width 65 height 16
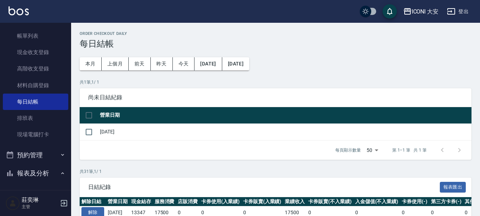
scroll to position [36, 0]
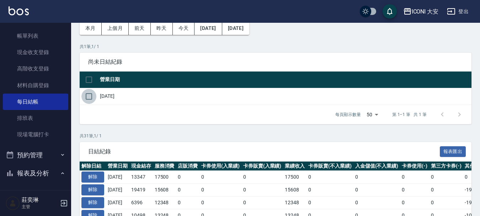
click at [91, 99] on input "checkbox" at bounding box center [88, 96] width 15 height 15
checkbox input "true"
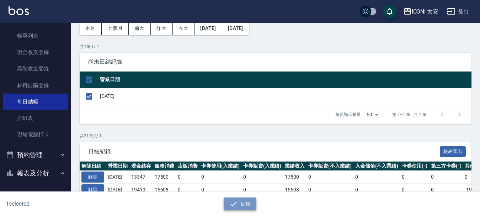
click at [242, 204] on button "結帳" at bounding box center [239, 203] width 33 height 13
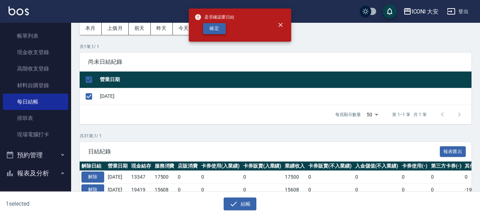
click at [208, 28] on button "確定" at bounding box center [214, 28] width 23 height 11
checkbox input "false"
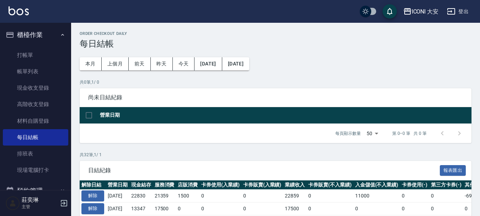
scroll to position [36, 0]
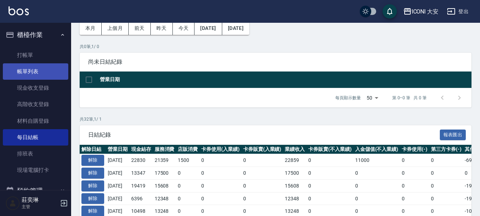
click at [33, 74] on link "帳單列表" at bounding box center [35, 71] width 65 height 16
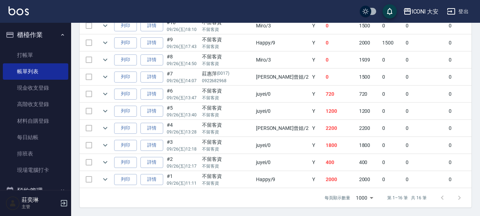
scroll to position [327, 0]
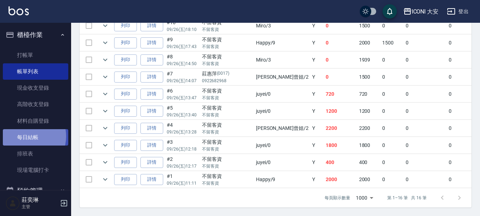
click at [25, 136] on link "每日結帳" at bounding box center [35, 137] width 65 height 16
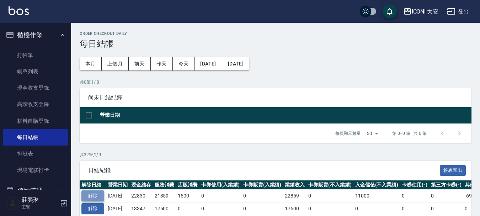
click at [93, 198] on button "解除" at bounding box center [92, 195] width 23 height 11
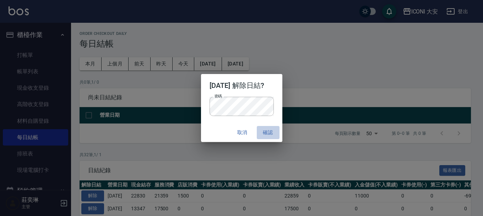
click at [278, 130] on button "確認" at bounding box center [268, 132] width 23 height 13
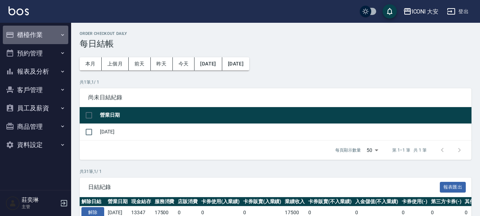
click at [45, 31] on button "櫃檯作業" at bounding box center [35, 35] width 65 height 18
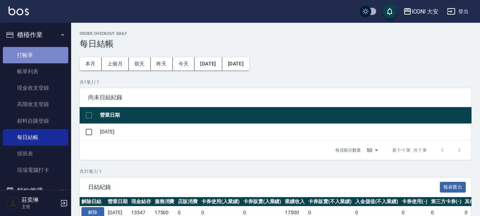
click at [47, 58] on link "打帳單" at bounding box center [35, 55] width 65 height 16
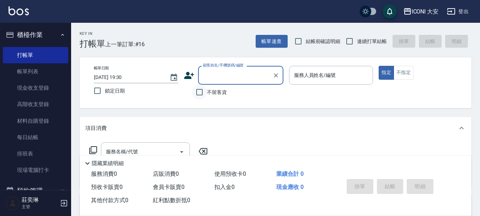
click at [204, 93] on input "不留客資" at bounding box center [199, 92] width 15 height 15
checkbox input "true"
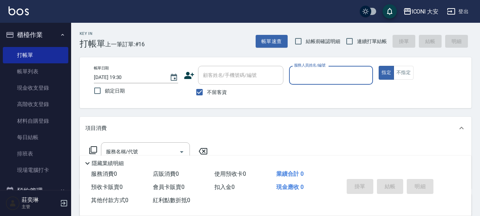
click at [324, 77] on input "服務人員姓名/編號" at bounding box center [331, 75] width 78 height 12
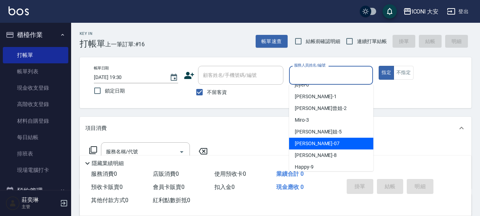
scroll to position [13, 0]
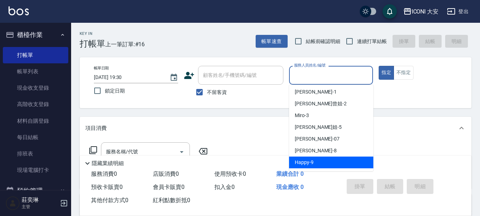
click at [317, 164] on div "Happy -9" at bounding box center [331, 162] width 84 height 12
type input "Happy-9"
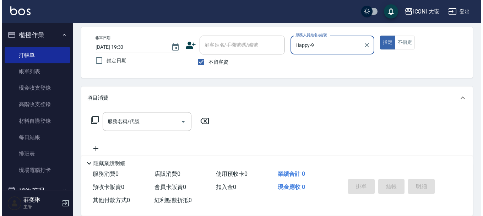
scroll to position [71, 0]
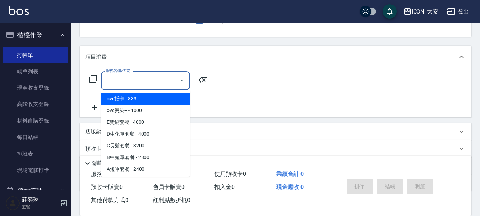
click at [161, 84] on input "服務名稱/代號" at bounding box center [140, 80] width 72 height 12
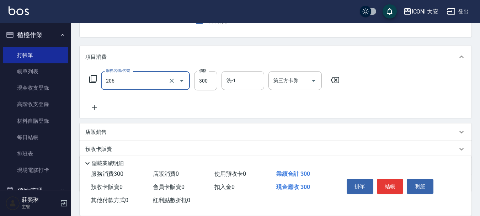
type input "洗髮(206)"
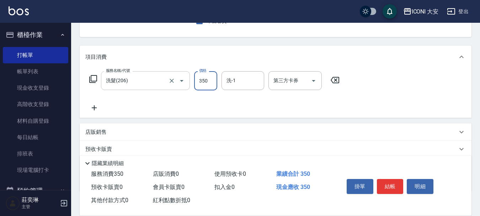
type input "350"
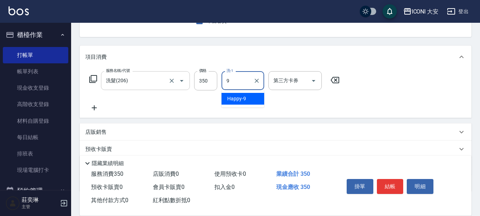
type input "Happy-9"
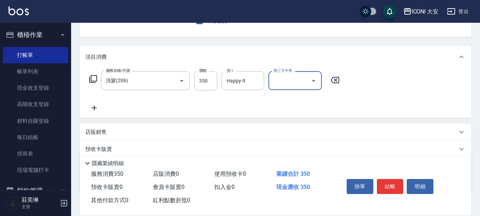
click at [314, 82] on icon "Open" at bounding box center [313, 80] width 9 height 9
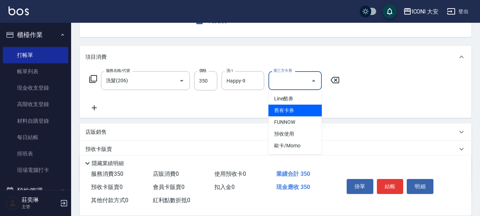
click at [284, 107] on span "舊有卡券" at bounding box center [294, 110] width 53 height 12
type input "舊有卡券"
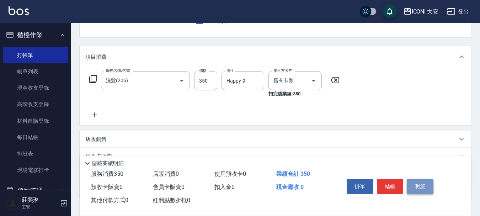
click at [409, 184] on button "明細" at bounding box center [419, 186] width 27 height 15
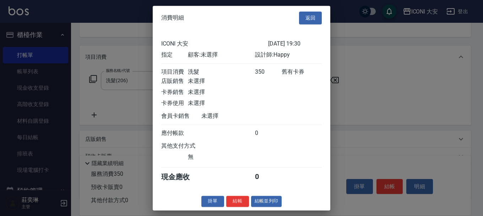
drag, startPoint x: 239, startPoint y: 205, endPoint x: 247, endPoint y: 198, distance: 10.6
click at [240, 204] on button "結帳" at bounding box center [237, 200] width 23 height 11
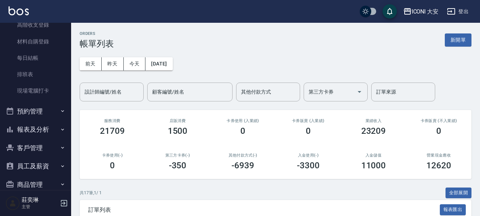
scroll to position [110, 0]
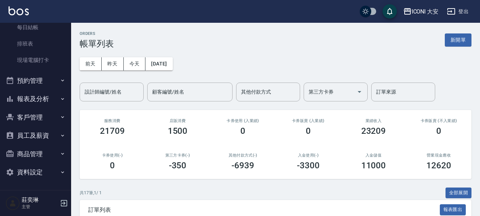
click at [39, 96] on button "報表及分析" at bounding box center [35, 99] width 65 height 18
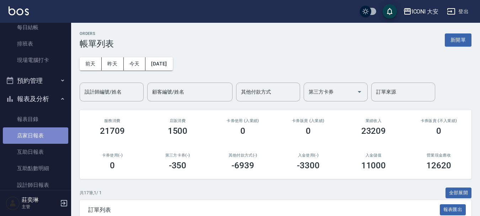
click at [39, 131] on link "店家日報表" at bounding box center [35, 135] width 65 height 16
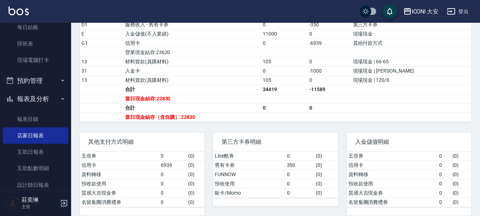
scroll to position [296, 0]
